Goal: Task Accomplishment & Management: Use online tool/utility

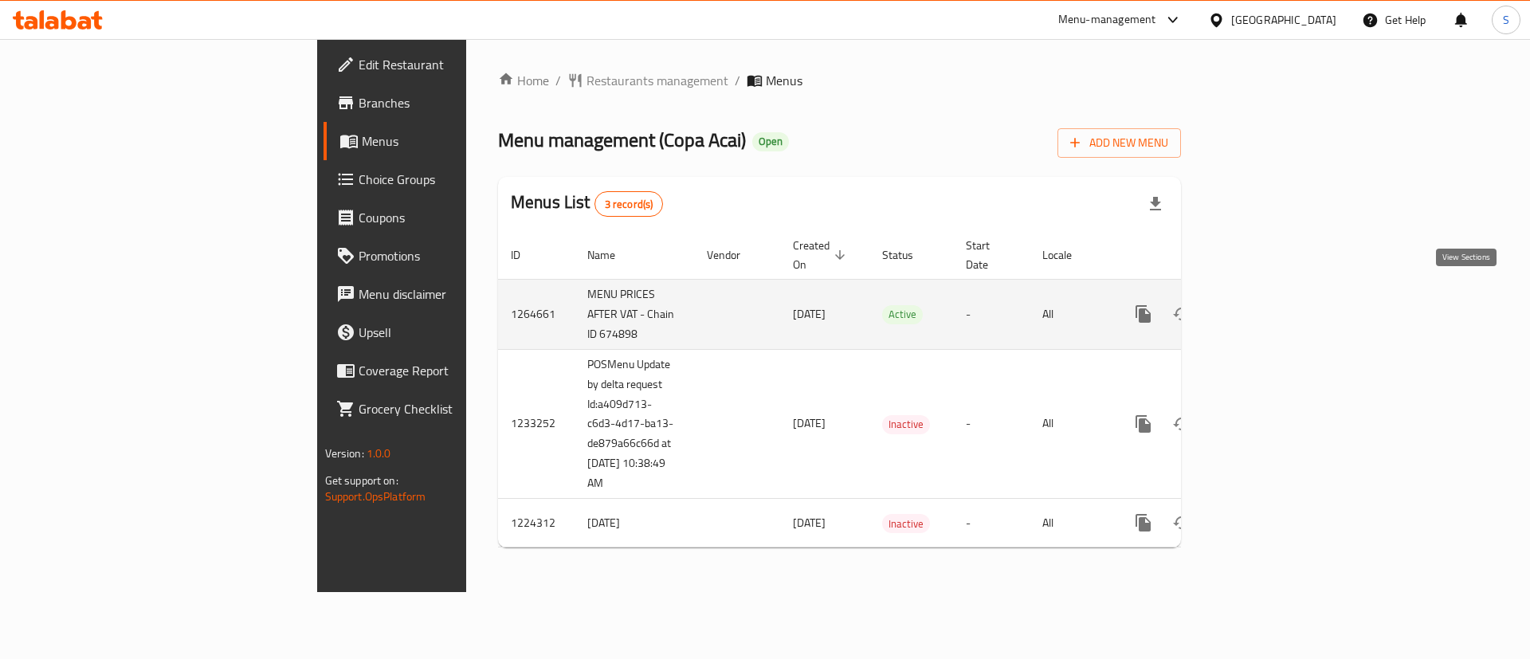
click at [1278, 295] on link "enhanced table" at bounding box center [1258, 314] width 38 height 38
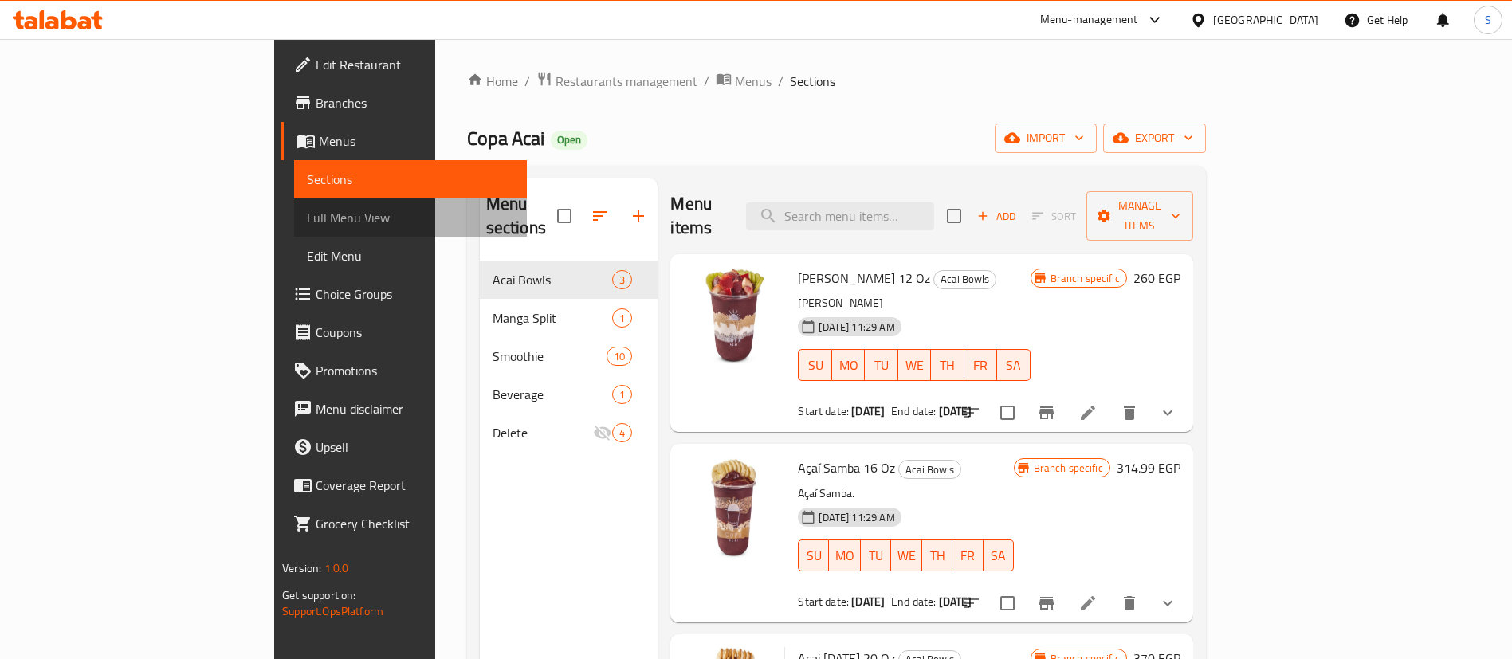
click at [307, 218] on span "Full Menu View" at bounding box center [410, 217] width 207 height 19
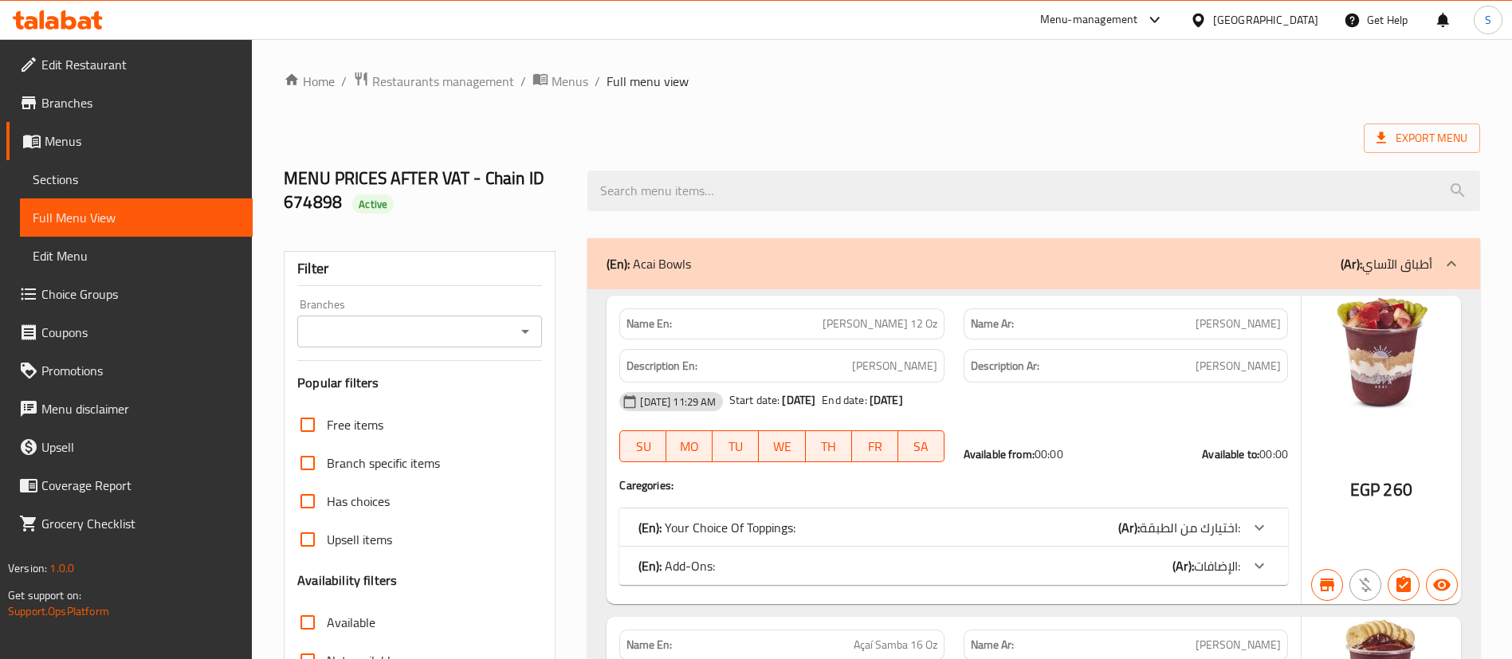
drag, startPoint x: 515, startPoint y: 340, endPoint x: 521, endPoint y: 328, distance: 12.9
click at [521, 328] on div at bounding box center [524, 331] width 21 height 22
click at [521, 328] on icon "Open" at bounding box center [525, 331] width 19 height 19
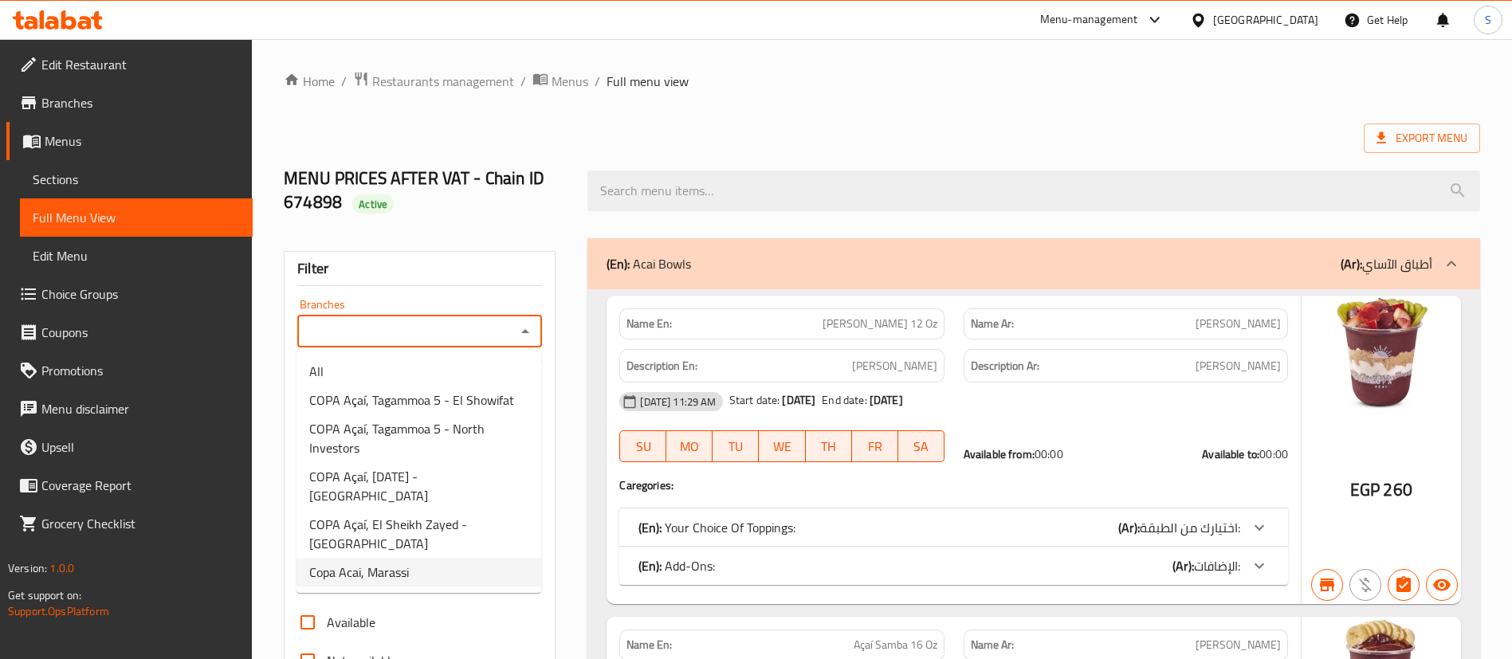
click at [413, 558] on li "Copa Acai, Marassi" at bounding box center [418, 572] width 245 height 29
type input "Copa Acai, Marassi"
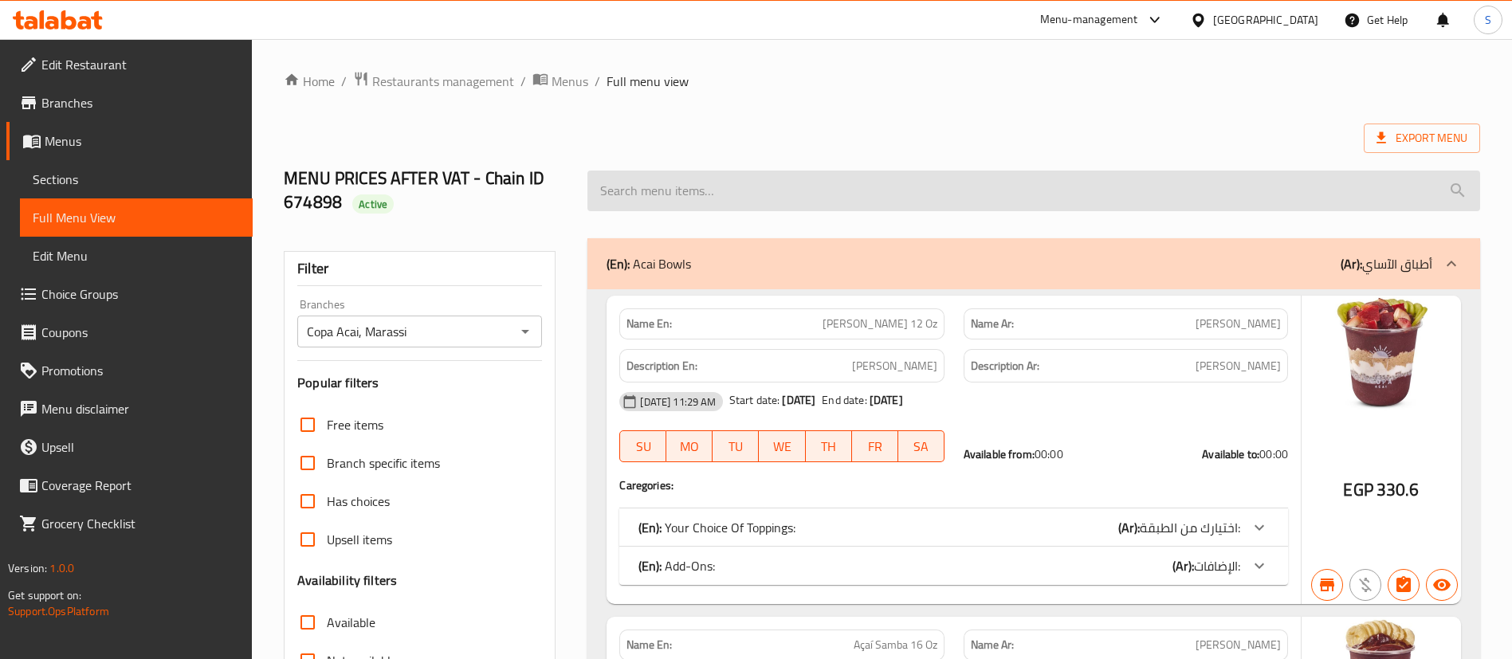
click at [716, 204] on input "search" at bounding box center [1033, 191] width 893 height 41
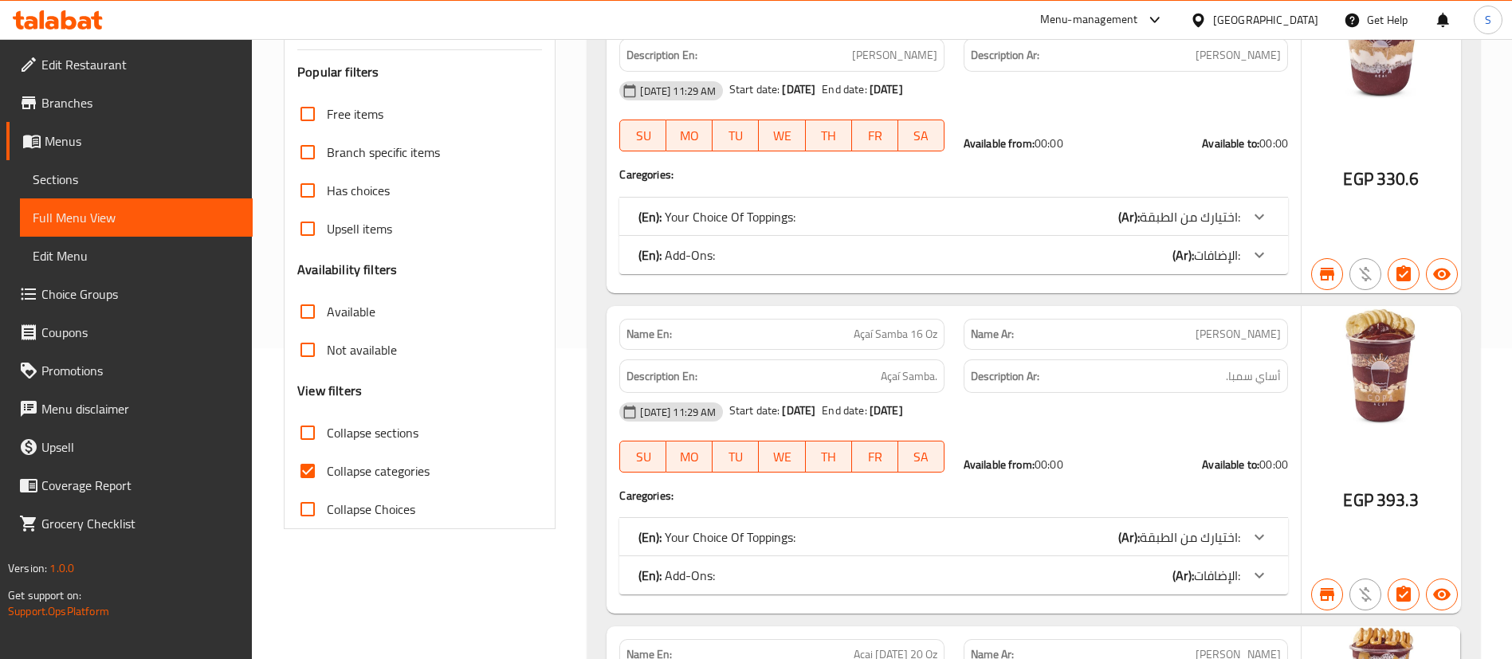
scroll to position [327, 0]
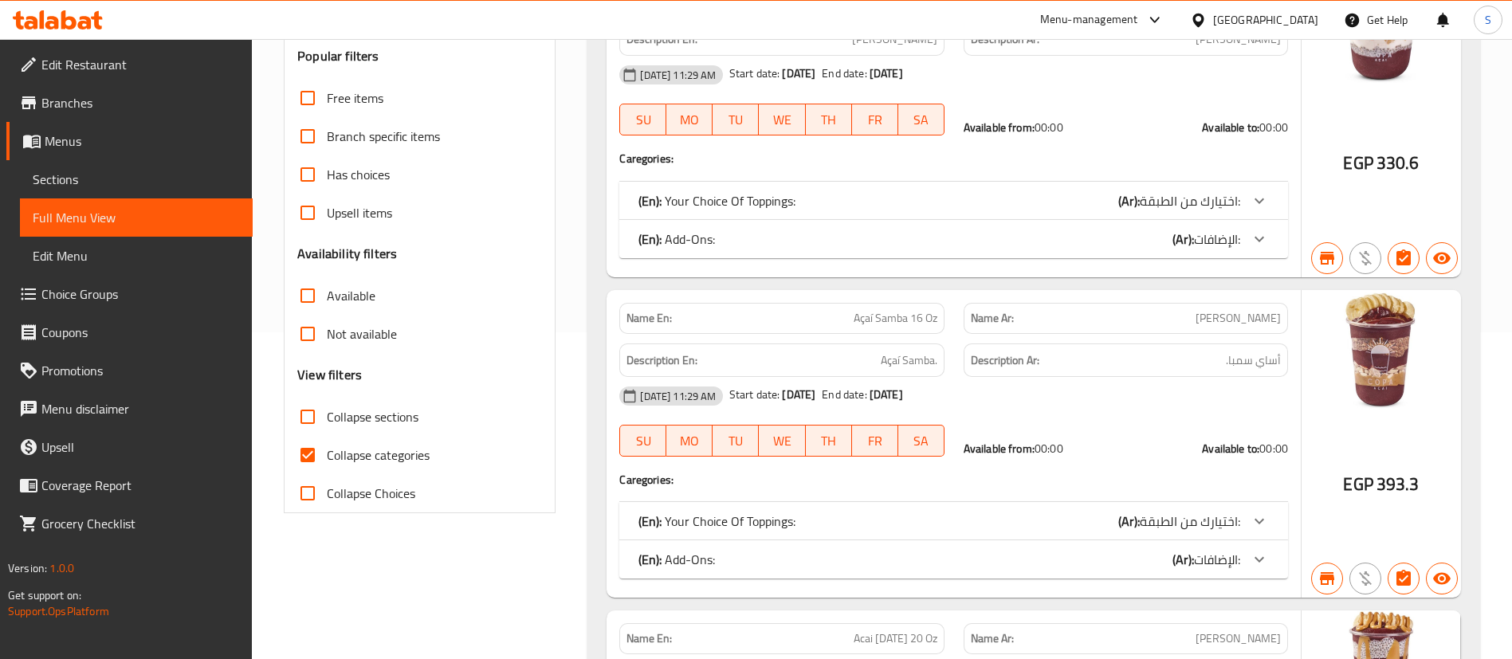
click at [383, 455] on span "Collapse categories" at bounding box center [378, 454] width 103 height 19
click at [327, 455] on input "Collapse categories" at bounding box center [307, 455] width 38 height 38
checkbox input "false"
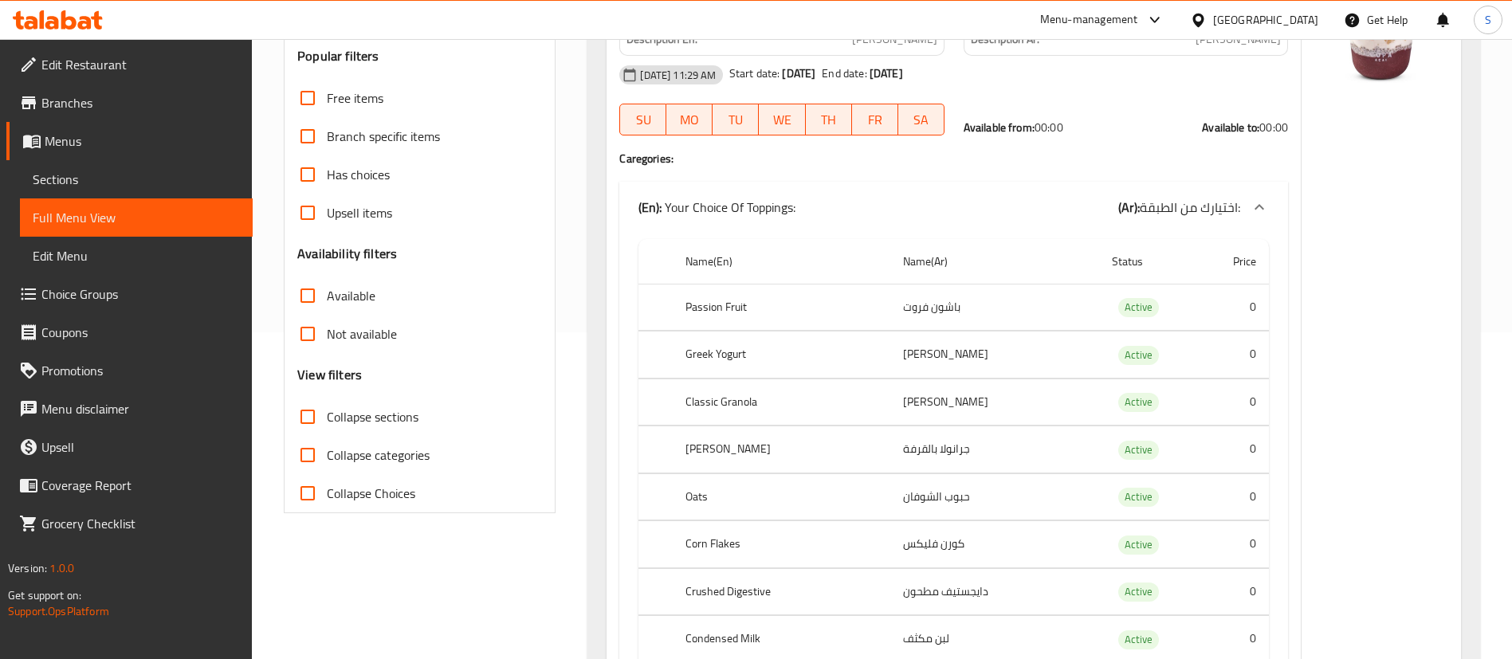
scroll to position [0, 0]
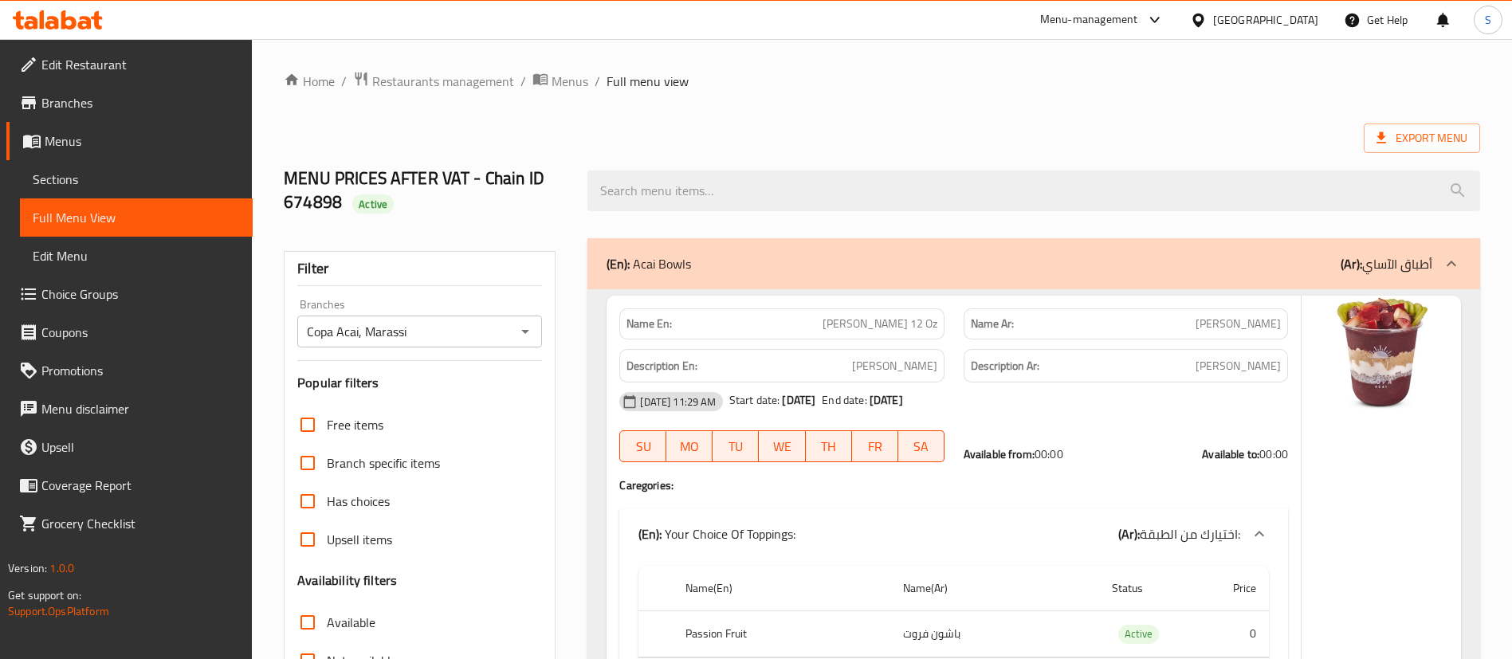
click at [761, 367] on h6 "Description En: [PERSON_NAME]" at bounding box center [781, 366] width 310 height 20
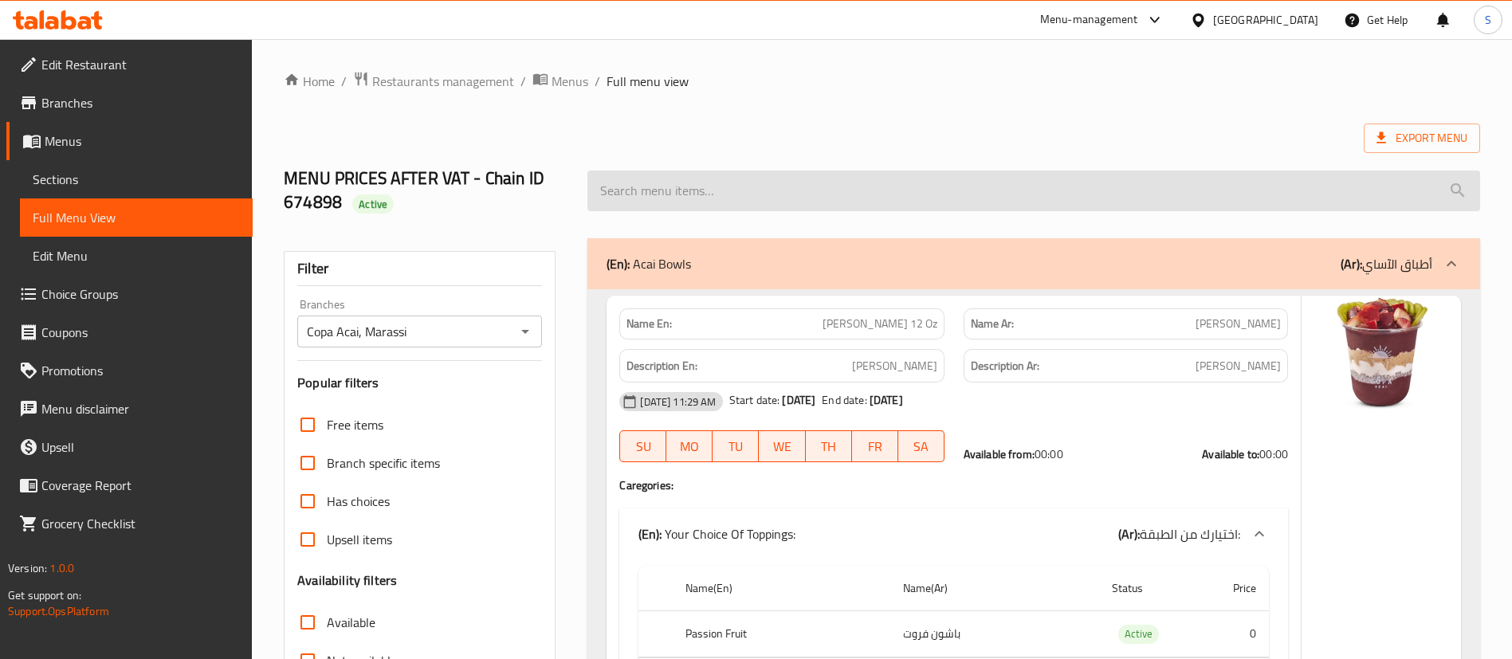
click at [741, 186] on input "search" at bounding box center [1033, 191] width 893 height 41
paste input "Jongo"
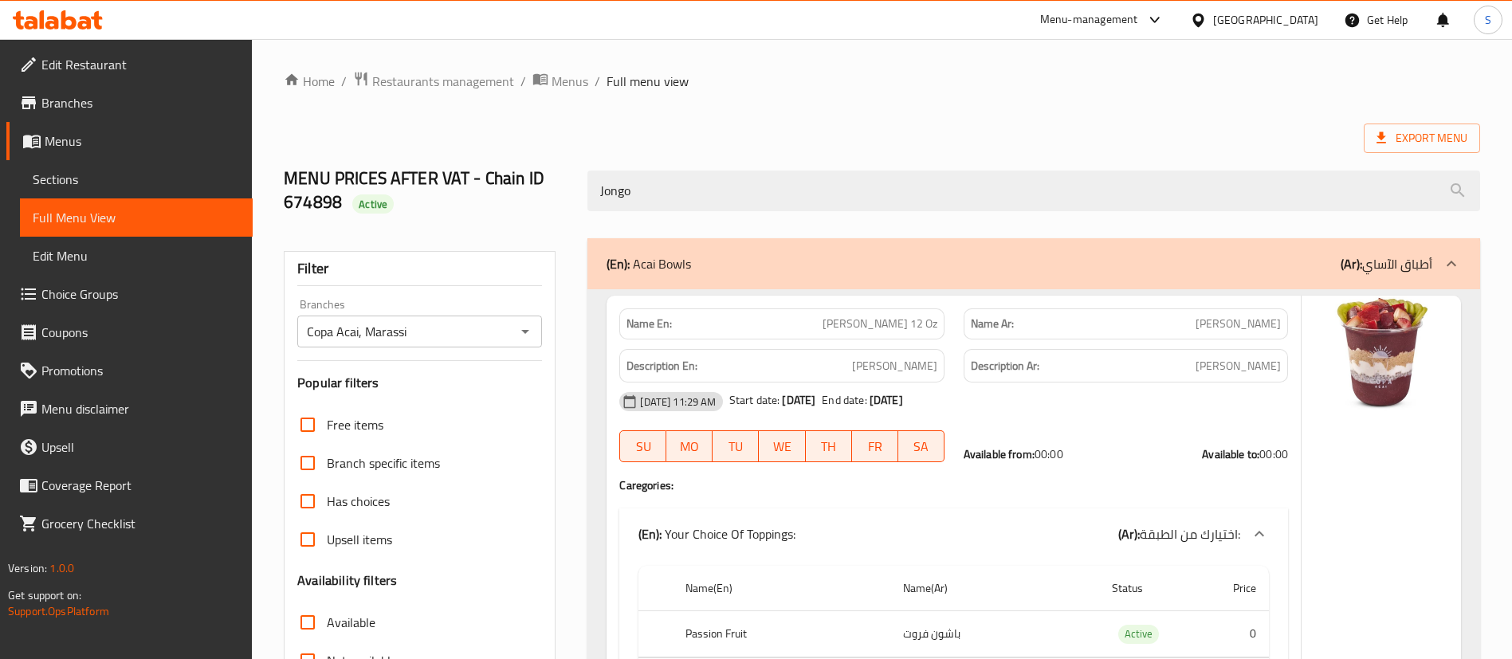
click at [663, 211] on div "Jongo" at bounding box center [1034, 191] width 912 height 60
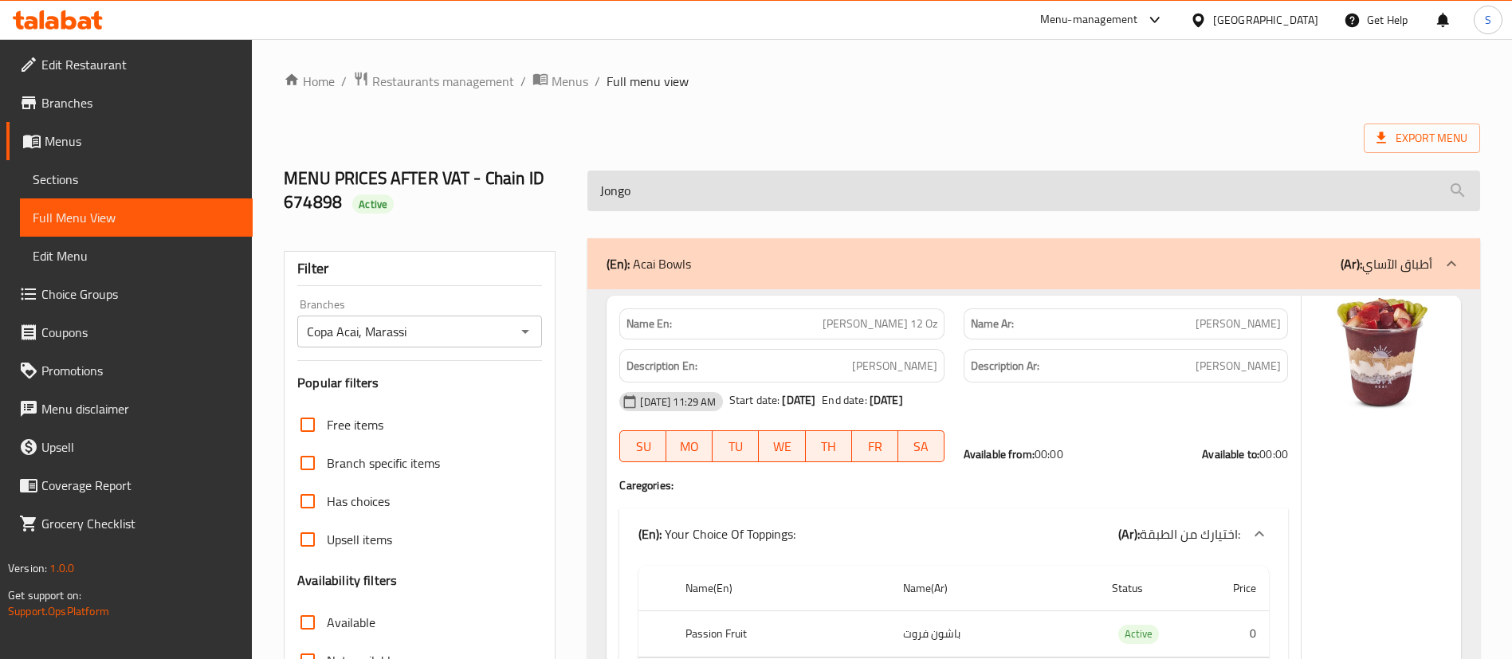
drag, startPoint x: 663, startPoint y: 212, endPoint x: 646, endPoint y: 189, distance: 29.0
click at [646, 189] on div "Jongo" at bounding box center [1034, 191] width 912 height 60
click at [646, 189] on input "Jongo" at bounding box center [1033, 191] width 893 height 41
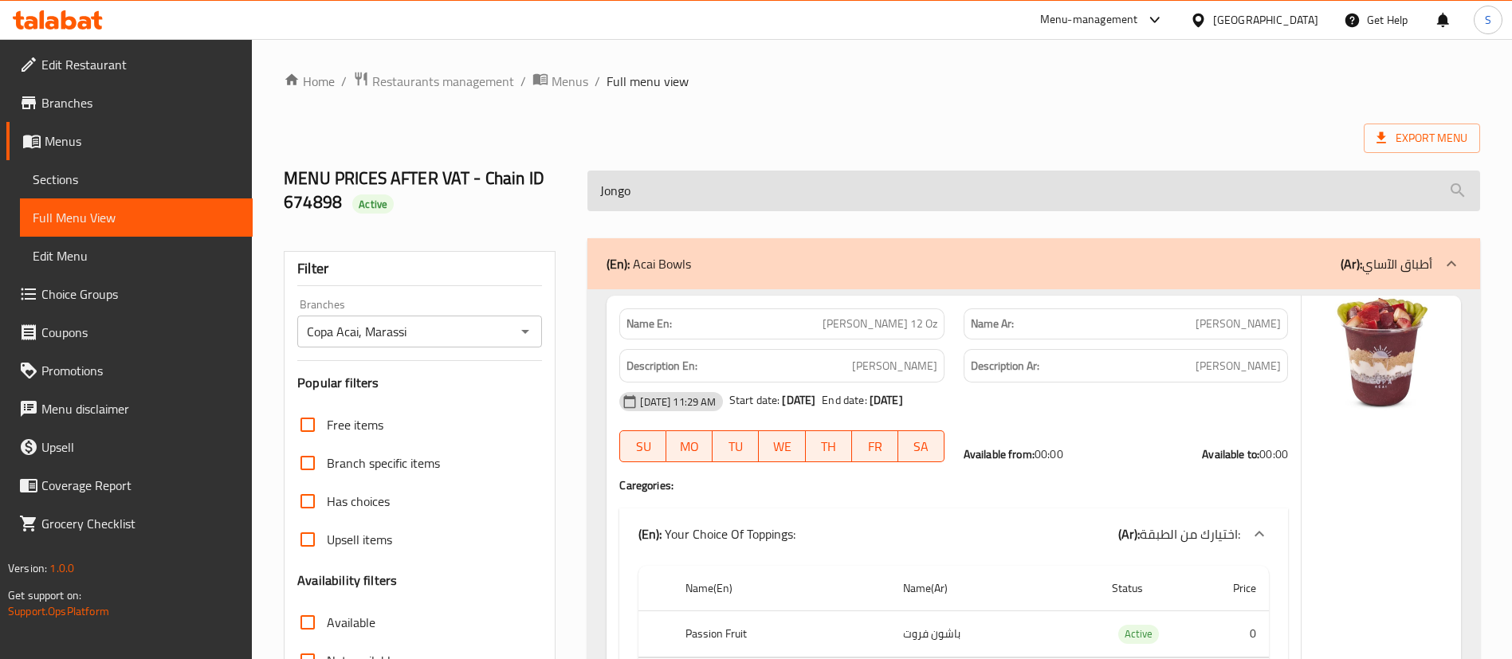
paste input "Samba"
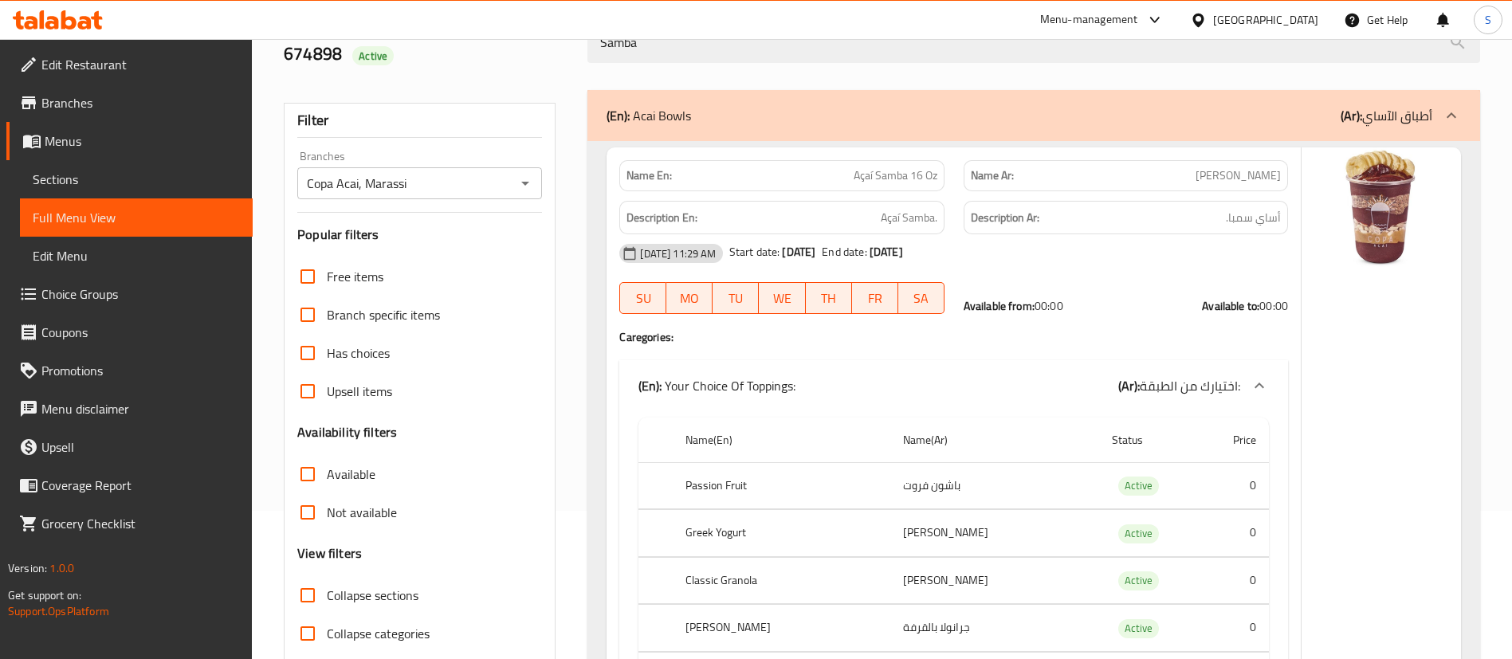
scroll to position [99, 0]
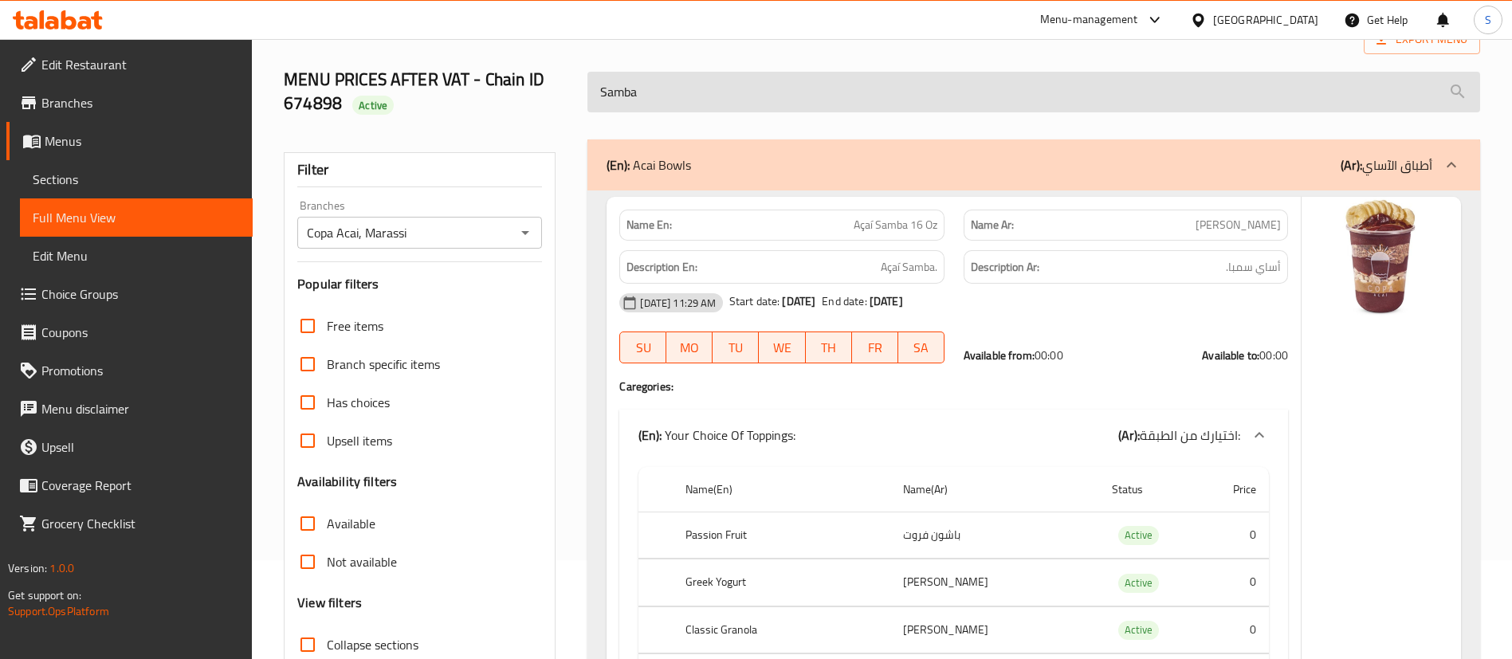
click at [614, 80] on input "Samba" at bounding box center [1033, 92] width 893 height 41
paste input "pISTACHIO DRIZZLE"
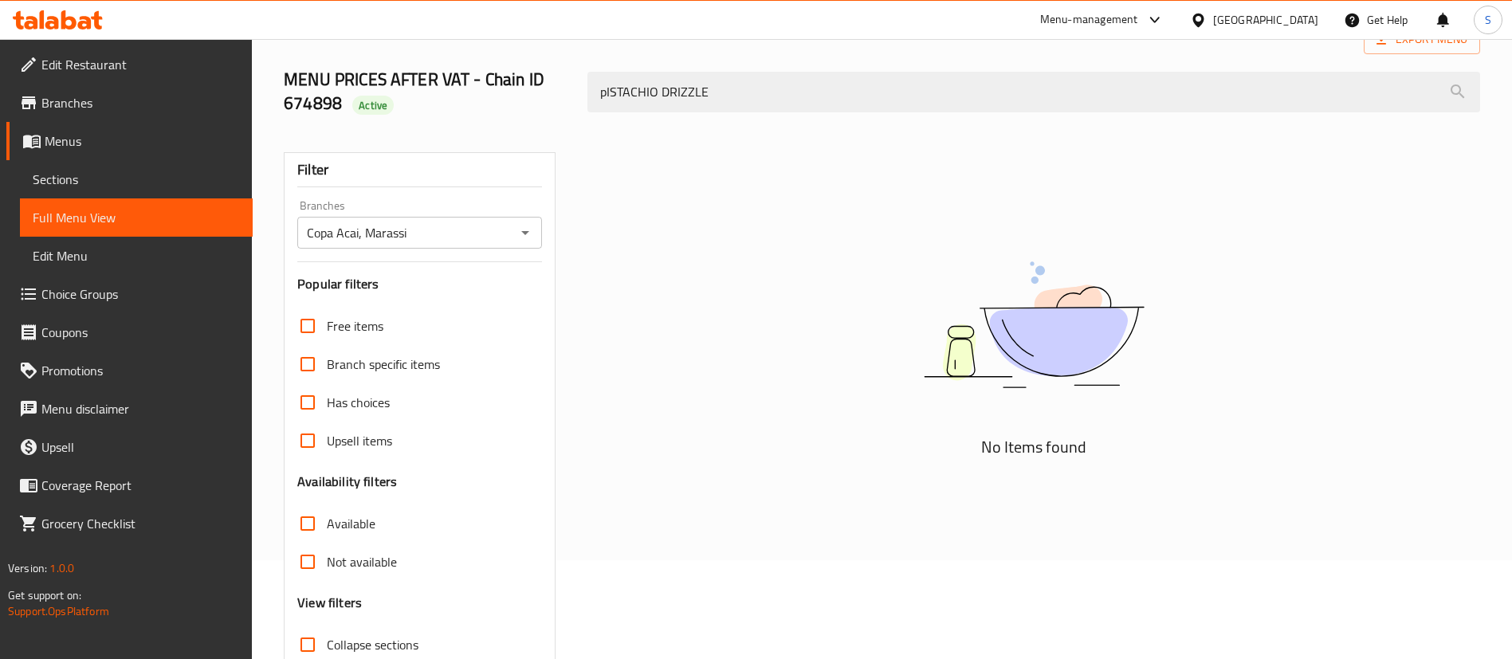
drag, startPoint x: 660, startPoint y: 92, endPoint x: 514, endPoint y: 105, distance: 146.5
click at [514, 105] on div "MENU PRICES AFTER VAT - Chain ID 674898 Active pISTACHIO DRIZZLE" at bounding box center [881, 92] width 1215 height 95
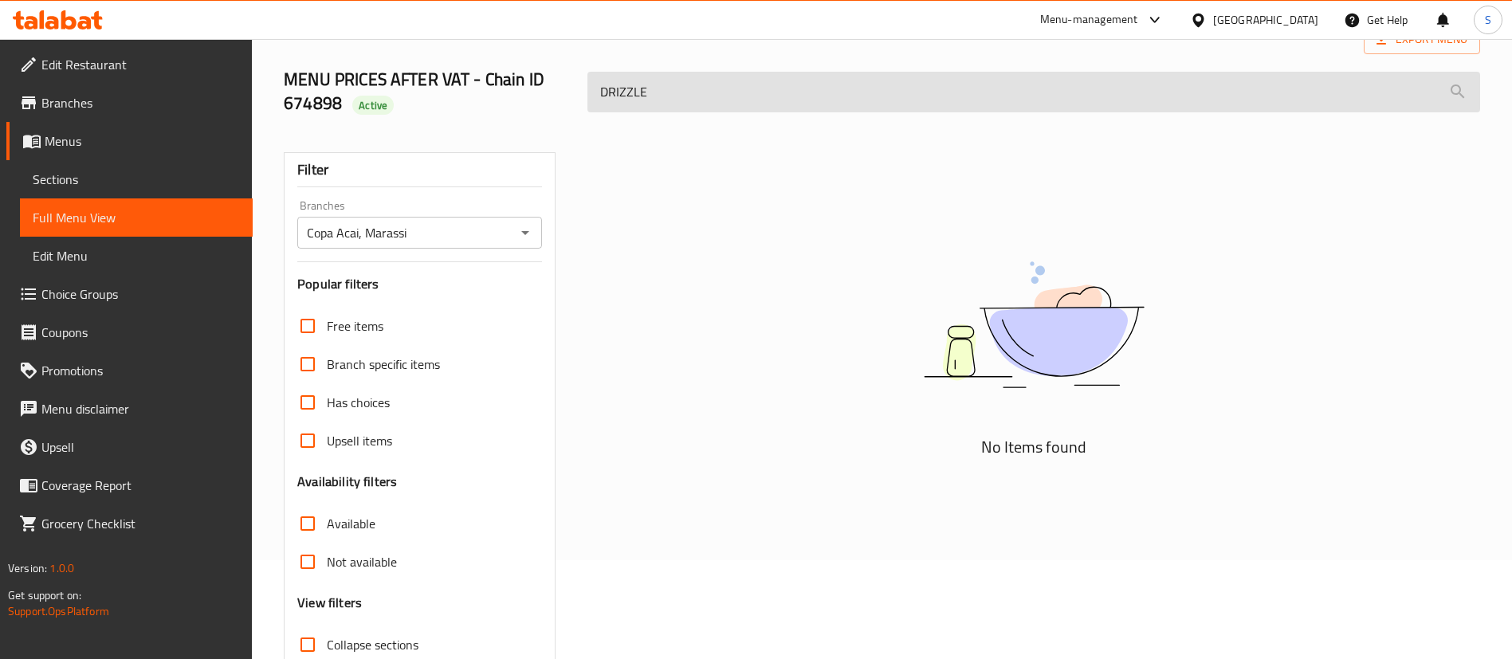
click at [734, 99] on input "DRIZZLE" at bounding box center [1033, 92] width 893 height 41
paste input "pISTACHIO"
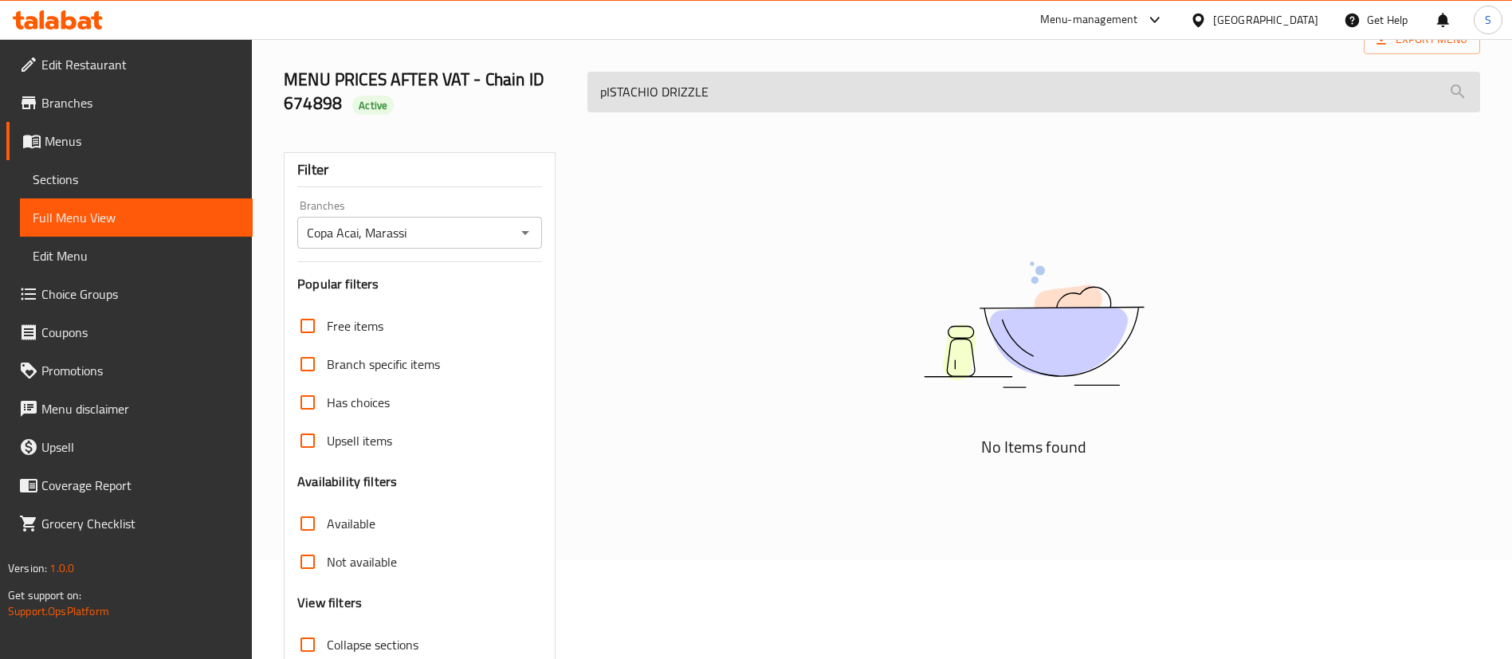
drag, startPoint x: 657, startPoint y: 92, endPoint x: 890, endPoint y: 91, distance: 233.5
click at [890, 91] on input "pISTACHIO DRIZZLE" at bounding box center [1033, 92] width 893 height 41
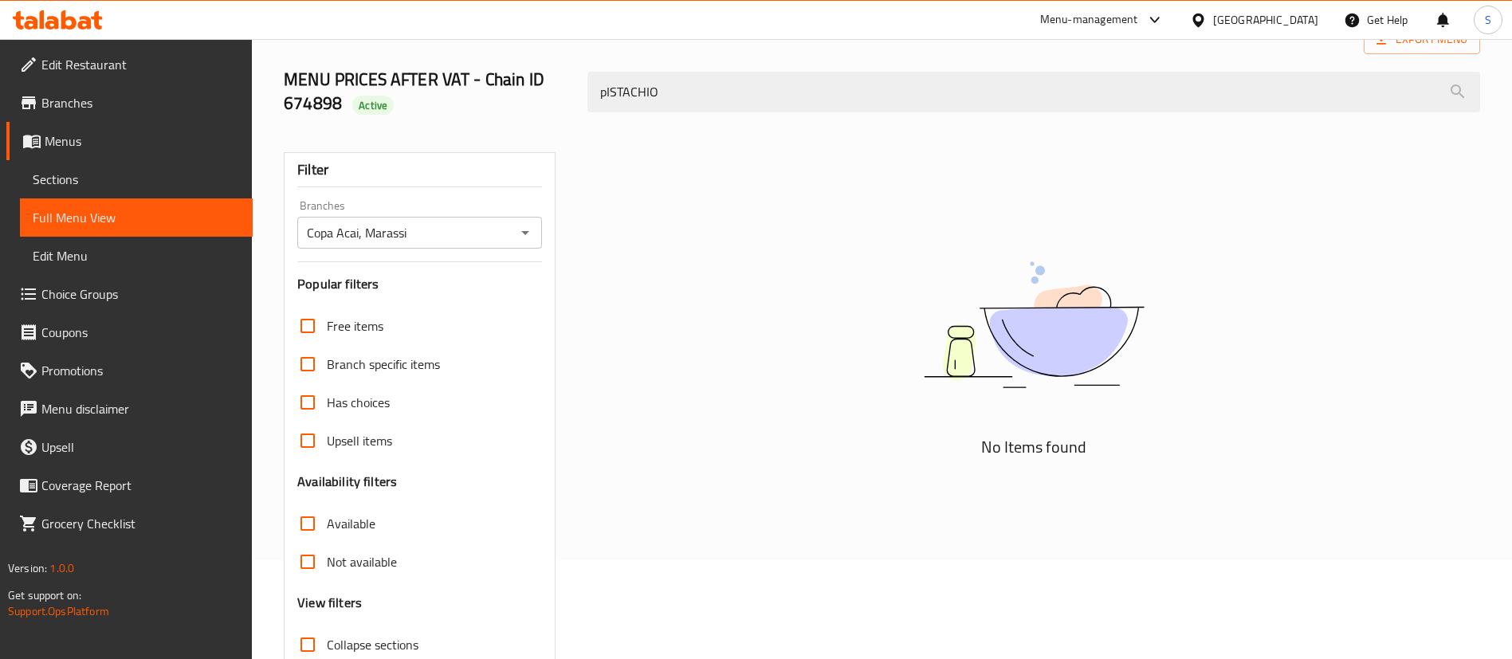
drag, startPoint x: 613, startPoint y: 92, endPoint x: 551, endPoint y: 100, distance: 62.0
click at [551, 100] on div "MENU PRICES AFTER VAT - Chain ID 674898 Active pISTACHIO" at bounding box center [881, 92] width 1215 height 95
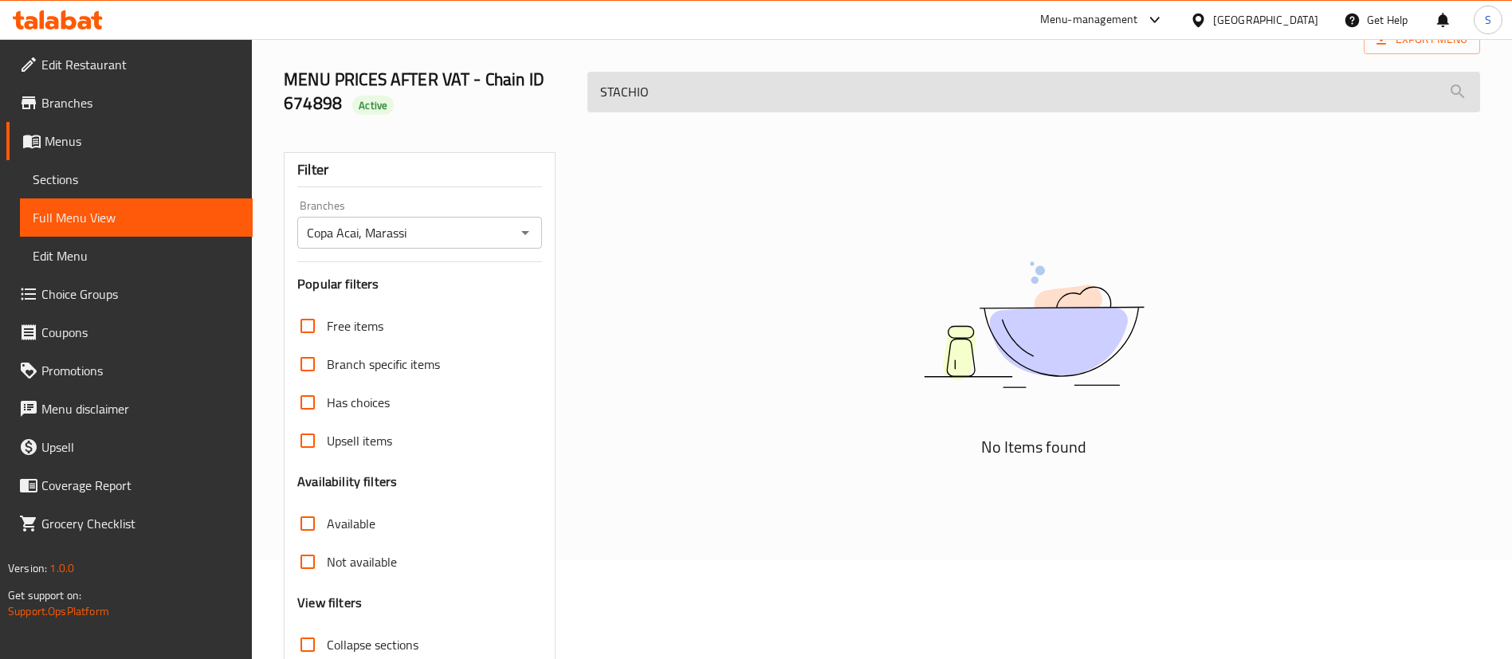
click at [731, 85] on input "STACHIO" at bounding box center [1033, 92] width 893 height 41
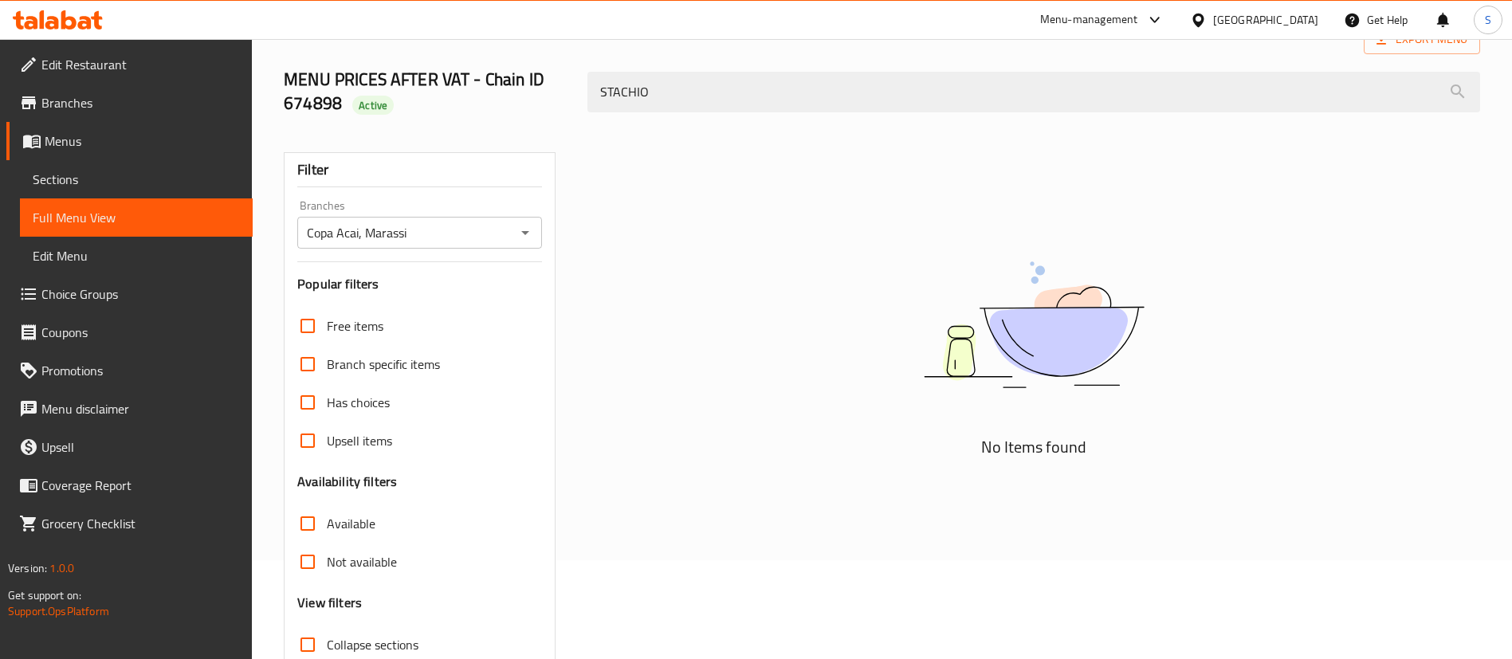
type input "STACHIO"
drag, startPoint x: 411, startPoint y: 226, endPoint x: 299, endPoint y: 234, distance: 112.7
click at [299, 234] on div "Copa Acai, Marassi Branches" at bounding box center [419, 233] width 245 height 32
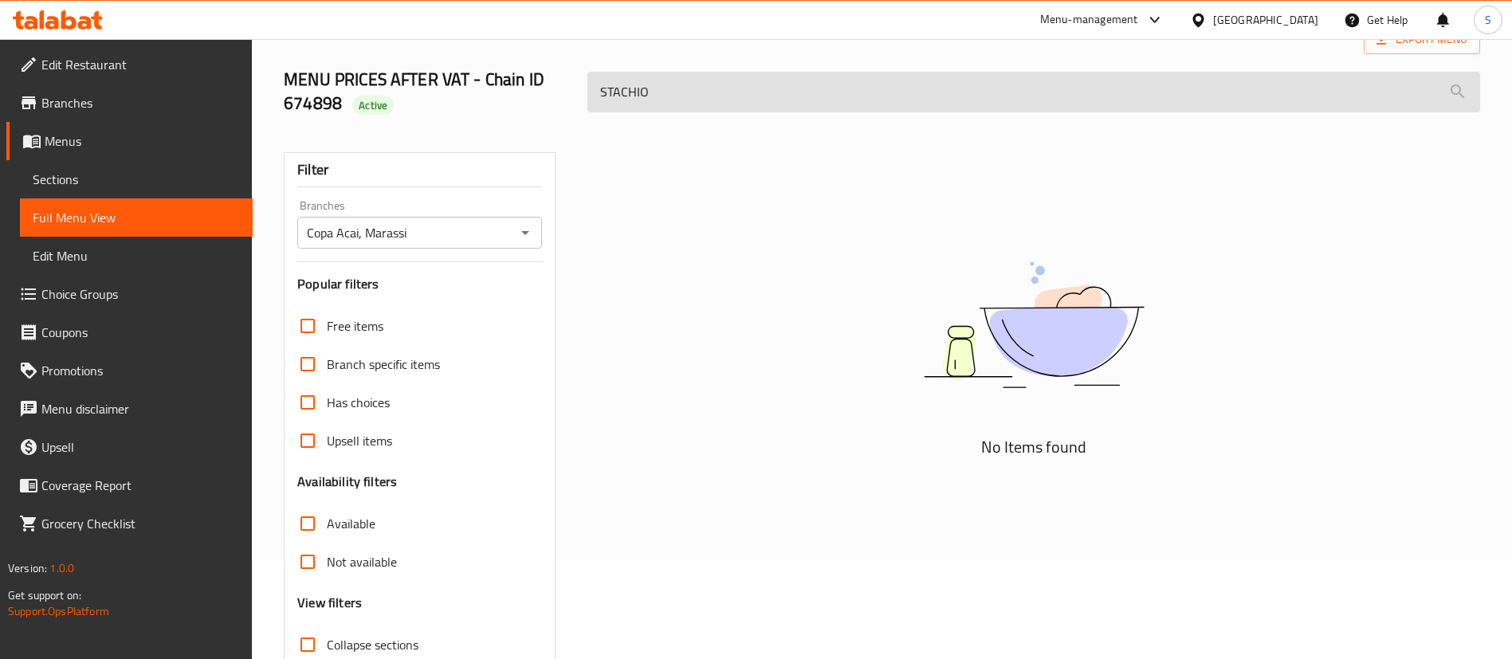
click at [681, 92] on input "STACHIO" at bounding box center [1033, 92] width 893 height 41
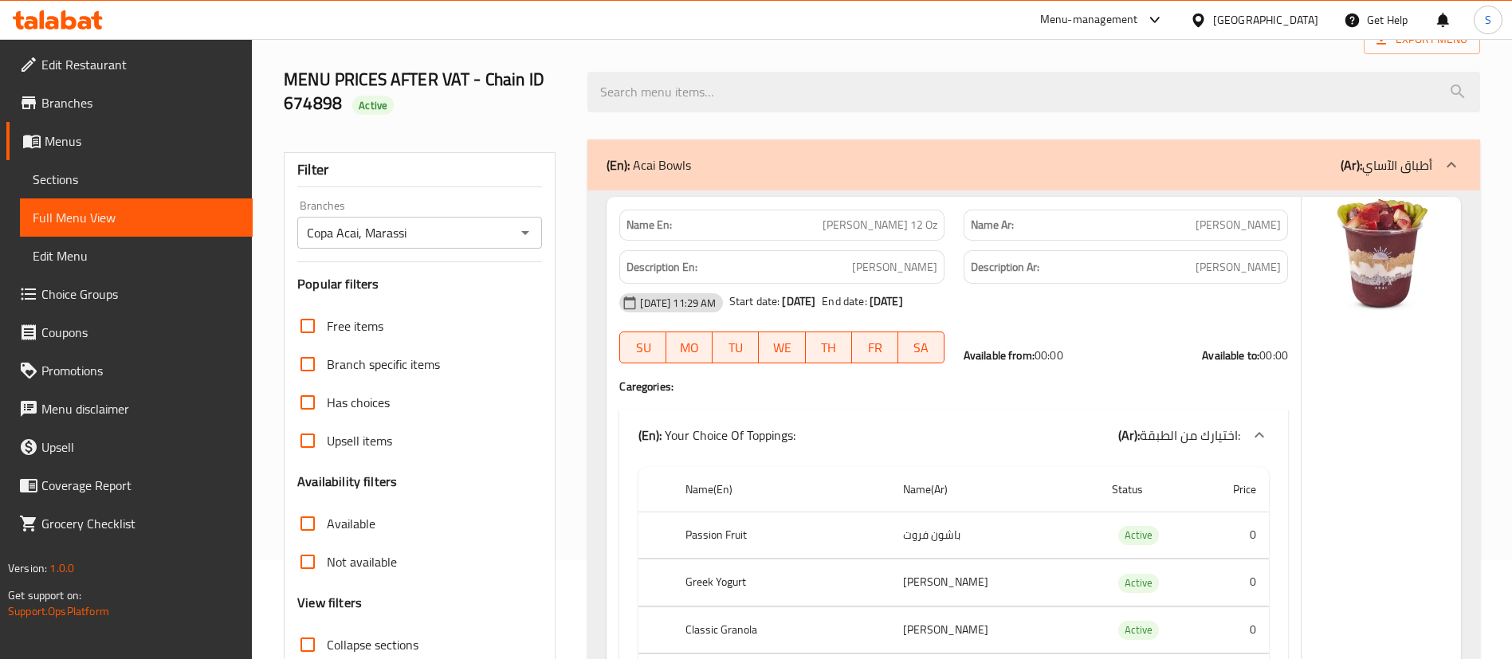
click at [796, 563] on th "Greek Yogurt" at bounding box center [782, 582] width 218 height 47
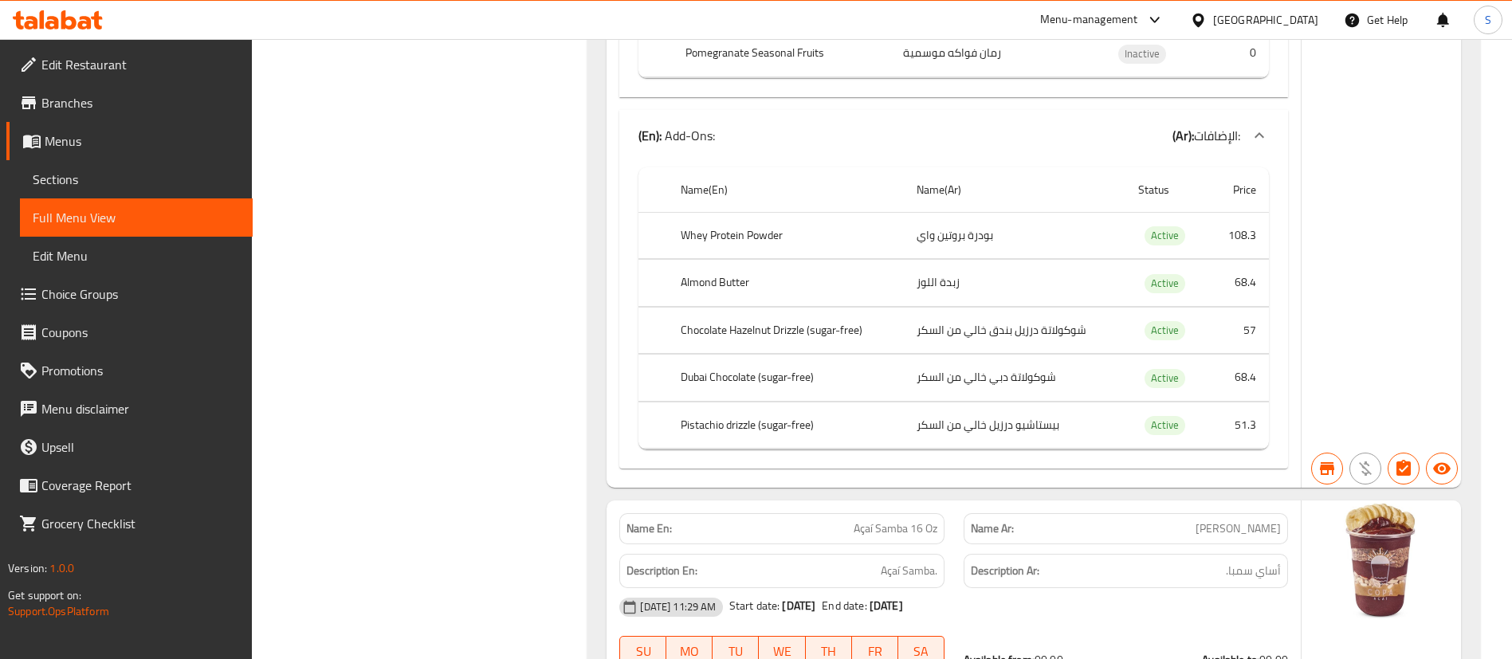
drag, startPoint x: 756, startPoint y: 425, endPoint x: 672, endPoint y: 431, distance: 84.7
copy th "Pistachio drizzle"
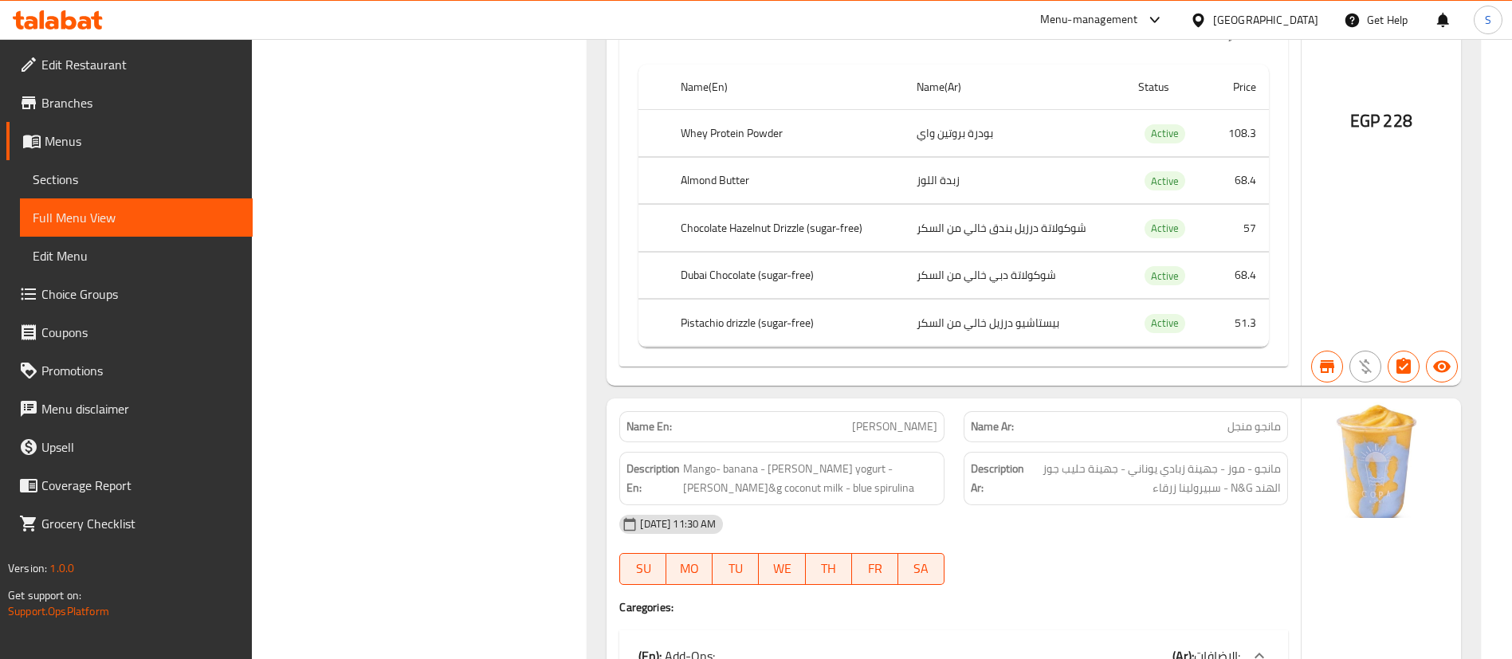
scroll to position [9060, 0]
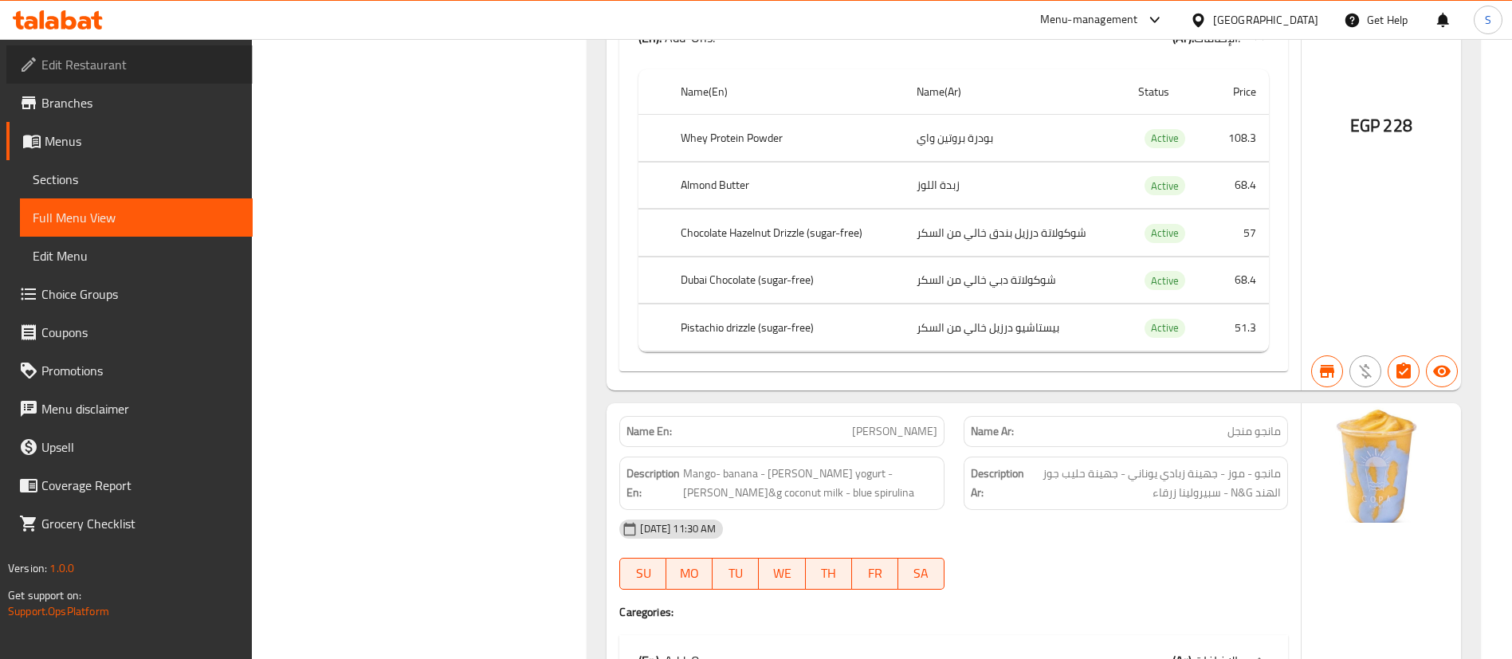
click at [95, 57] on span "Edit Restaurant" at bounding box center [140, 64] width 198 height 19
